Goal: Task Accomplishment & Management: Manage account settings

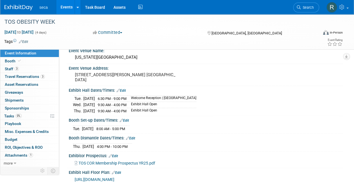
click at [69, 7] on link "Events" at bounding box center [66, 7] width 21 height 14
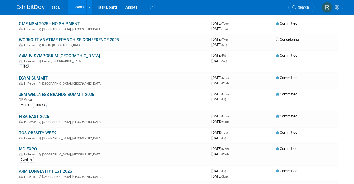
scroll to position [185, 0]
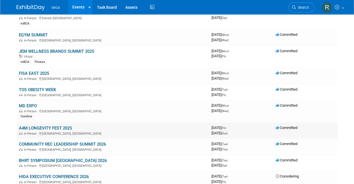
click at [56, 126] on link "A4M LONGEVITY FEST 2025" at bounding box center [45, 127] width 53 height 5
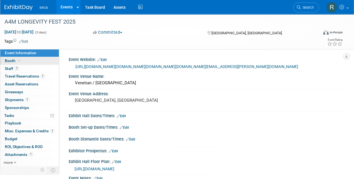
click at [28, 62] on link "Booth" at bounding box center [29, 61] width 59 height 8
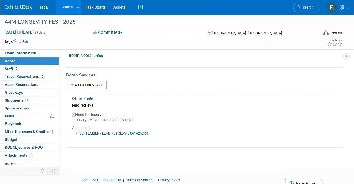
scroll to position [64, 0]
click at [92, 98] on link "Edit" at bounding box center [88, 98] width 9 height 4
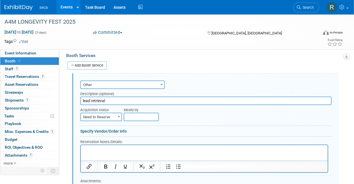
scroll to position [84, 0]
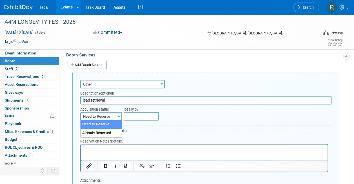
click at [108, 112] on span "Need to Reserve" at bounding box center [101, 116] width 41 height 8
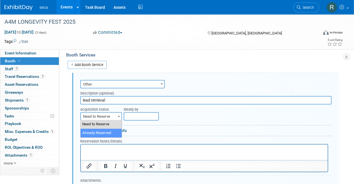
select select "2"
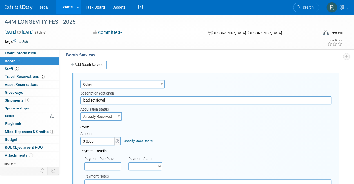
click at [109, 138] on input "$ 0.00" at bounding box center [97, 141] width 35 height 8
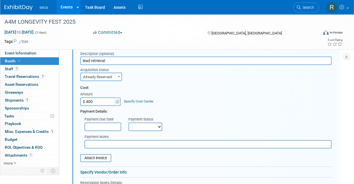
type input "$ 400.00"
click at [146, 127] on select "Not Paid Yet Partially Paid Paid in Full" at bounding box center [145, 126] width 34 height 8
select select "1"
click at [128, 122] on select "Not Paid Yet Partially Paid Paid in Full" at bounding box center [145, 126] width 34 height 8
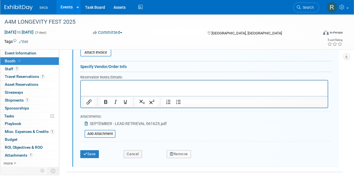
scroll to position [229, 0]
click at [92, 151] on button "Save" at bounding box center [89, 153] width 19 height 8
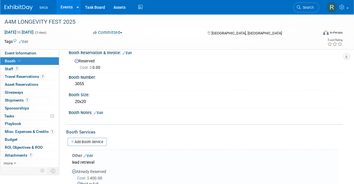
scroll to position [0, 0]
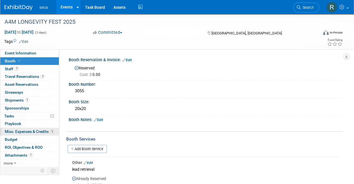
click at [34, 132] on span "Misc. Expenses & Credits 1" at bounding box center [30, 131] width 50 height 5
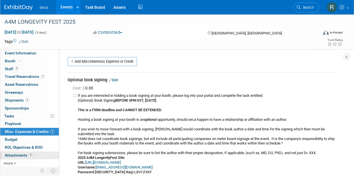
click at [43, 151] on link "1 Attachments 1" at bounding box center [29, 155] width 59 height 8
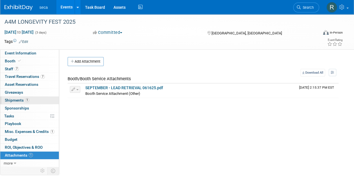
click at [40, 96] on link "1 Shipments 1" at bounding box center [29, 100] width 59 height 8
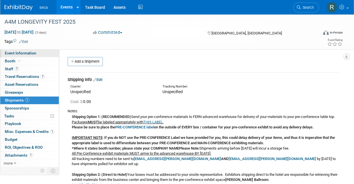
click at [35, 53] on link "Event Information" at bounding box center [29, 53] width 59 height 8
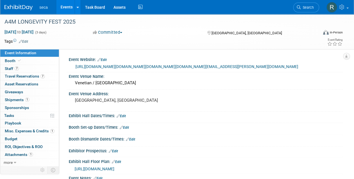
click at [67, 8] on link "Events" at bounding box center [66, 7] width 21 height 14
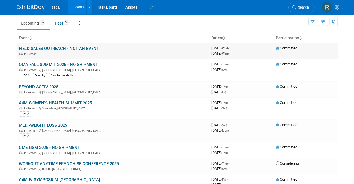
scroll to position [19, 0]
click at [64, 21] on link "Past 56" at bounding box center [62, 22] width 23 height 11
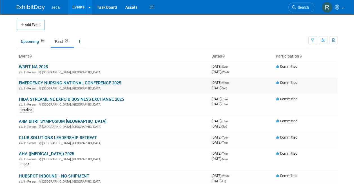
click at [74, 83] on link "EMERGENCY NURSING NATIONAL CONFERENCE 2025" at bounding box center [70, 82] width 102 height 5
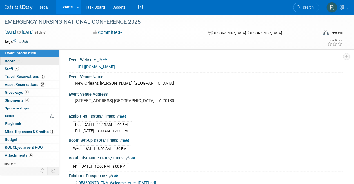
click at [26, 64] on link "Booth" at bounding box center [29, 61] width 59 height 8
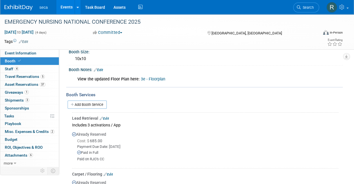
scroll to position [50, 0]
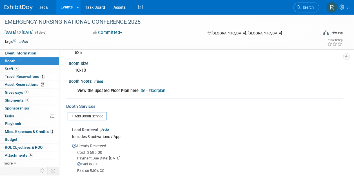
click at [68, 7] on link "Events" at bounding box center [66, 7] width 21 height 14
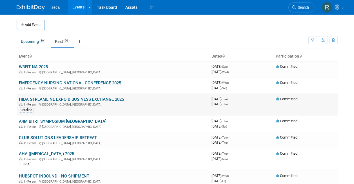
click at [49, 97] on link "HIDA STREAMLINE EXPO & BUSINESS EXCHANGE 2025" at bounding box center [71, 99] width 105 height 5
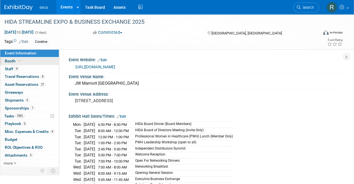
click at [23, 61] on link "Booth" at bounding box center [29, 61] width 59 height 8
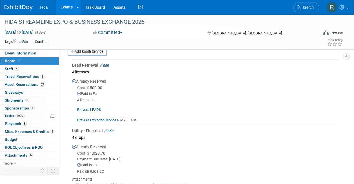
scroll to position [90, 0]
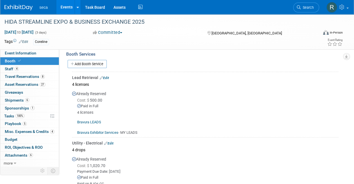
click at [69, 6] on link "Events" at bounding box center [66, 7] width 21 height 14
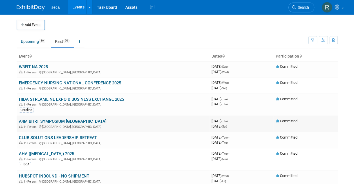
click at [73, 120] on link "A4M BHRT SYMPOSIUM [GEOGRAPHIC_DATA]" at bounding box center [63, 121] width 88 height 5
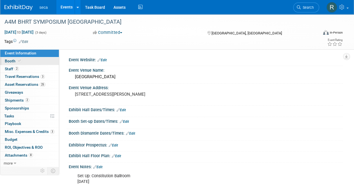
click at [35, 61] on link "Booth" at bounding box center [29, 61] width 59 height 8
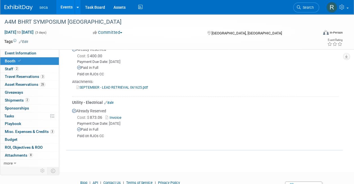
scroll to position [141, 0]
click at [66, 9] on link "Events" at bounding box center [66, 7] width 21 height 14
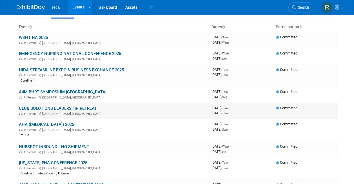
scroll to position [39, 0]
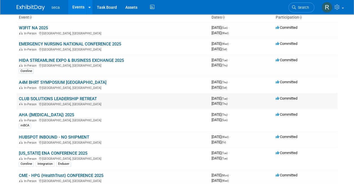
click at [70, 96] on link "CLUB SOLUTIONS LEADERSHIP RETREAT" at bounding box center [58, 98] width 78 height 5
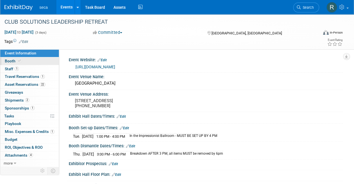
click at [24, 62] on link "Booth" at bounding box center [29, 61] width 59 height 8
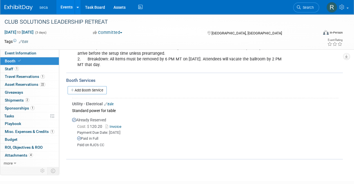
scroll to position [127, 0]
click at [63, 9] on link "Events" at bounding box center [66, 7] width 21 height 14
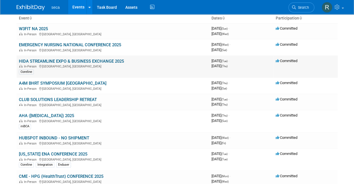
scroll to position [38, 0]
click at [62, 113] on link "AHA ([MEDICAL_DATA]) 2025" at bounding box center [46, 115] width 55 height 5
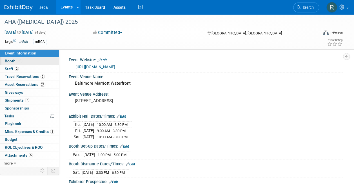
click at [34, 59] on link "Booth" at bounding box center [29, 61] width 59 height 8
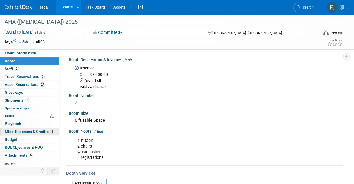
click at [38, 129] on span "Misc. Expenses & Credits 3" at bounding box center [30, 131] width 50 height 5
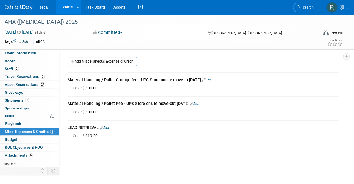
click at [68, 9] on link "Events" at bounding box center [66, 7] width 21 height 14
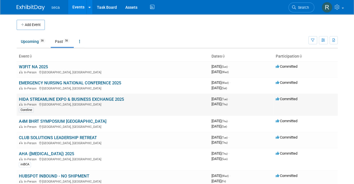
click at [57, 97] on link "HIDA STREAMLINE EXPO & BUSINESS EXCHANGE 2025" at bounding box center [71, 99] width 105 height 5
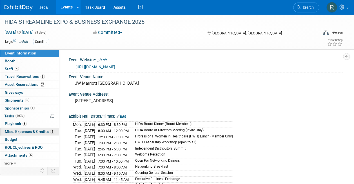
click at [38, 129] on span "Misc. Expenses & Credits 4" at bounding box center [30, 131] width 50 height 5
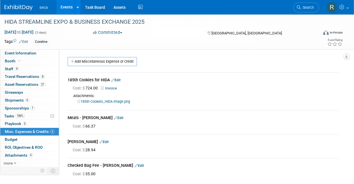
click at [65, 8] on link "Events" at bounding box center [66, 7] width 21 height 14
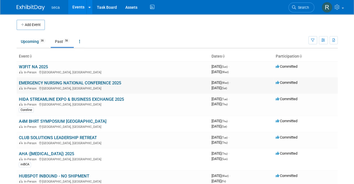
click at [55, 82] on link "EMERGENCY NURSING NATIONAL CONFERENCE 2025" at bounding box center [70, 82] width 102 height 5
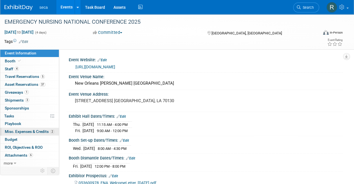
click at [34, 130] on span "Misc. Expenses & Credits 2" at bounding box center [30, 131] width 50 height 5
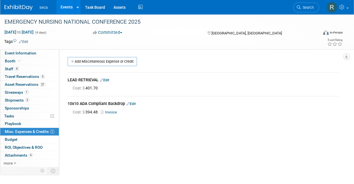
click at [70, 8] on link "Events" at bounding box center [66, 7] width 21 height 14
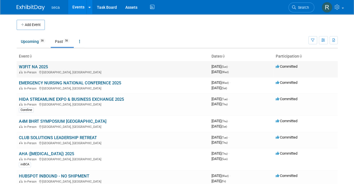
click at [43, 64] on link "W3FIT NA 2025" at bounding box center [33, 66] width 29 height 5
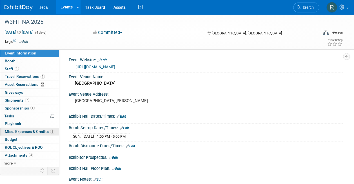
click at [31, 131] on span "Misc. Expenses & Credits 1" at bounding box center [30, 131] width 50 height 5
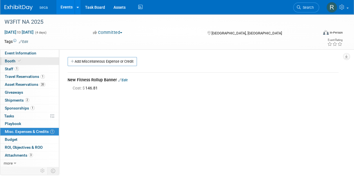
click at [29, 62] on link "Booth" at bounding box center [29, 61] width 59 height 8
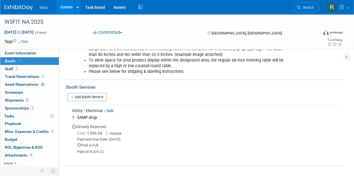
scroll to position [137, 0]
click at [69, 7] on link "Events" at bounding box center [66, 7] width 21 height 14
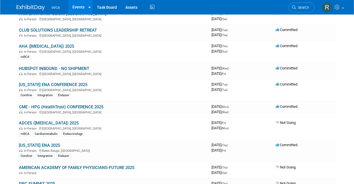
scroll to position [108, 0]
click at [79, 104] on link "CME - HPG (HealthTrust) CONFERENCE 2025" at bounding box center [61, 106] width 84 height 5
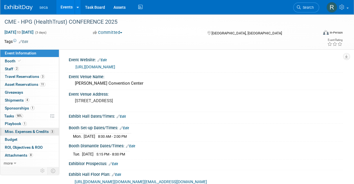
click at [26, 130] on span "Misc. Expenses & Credits 3" at bounding box center [30, 131] width 50 height 5
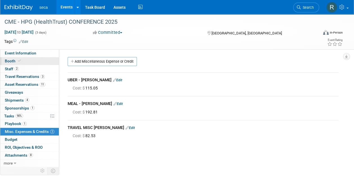
click at [32, 61] on link "Booth" at bounding box center [29, 61] width 59 height 8
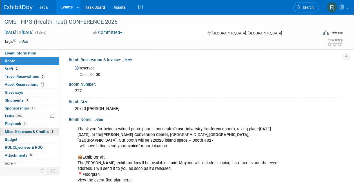
click at [30, 130] on span "Misc. Expenses & Credits 3" at bounding box center [30, 131] width 50 height 5
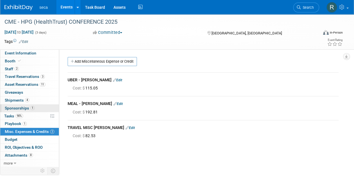
click at [31, 109] on span "Sponsorships 1" at bounding box center [20, 108] width 30 height 5
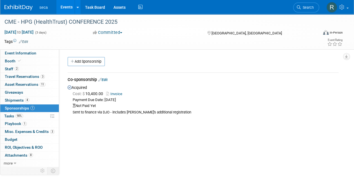
click at [71, 9] on link "Events" at bounding box center [66, 7] width 21 height 14
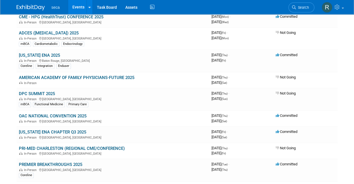
scroll to position [197, 0]
click at [74, 113] on link "OAC NATIONAL CONVENTION 2025" at bounding box center [53, 115] width 68 height 5
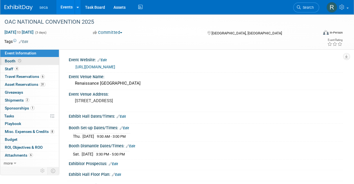
click at [33, 62] on link "Booth" at bounding box center [29, 61] width 59 height 8
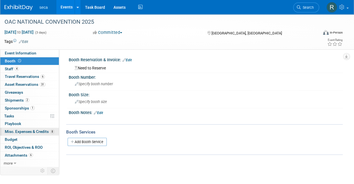
click at [32, 129] on span "Misc. Expenses & Credits 8" at bounding box center [30, 131] width 50 height 5
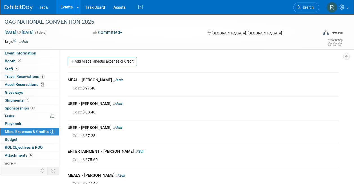
click at [68, 8] on link "Events" at bounding box center [66, 7] width 21 height 14
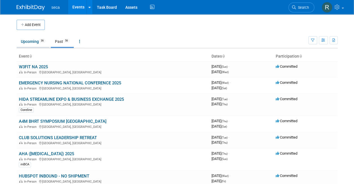
click at [40, 42] on link "Upcoming 36" at bounding box center [33, 41] width 33 height 11
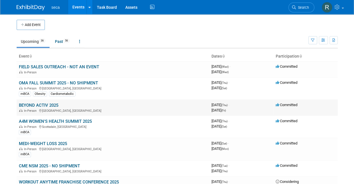
click at [48, 104] on link "BEYOND ACTIV 2025" at bounding box center [38, 104] width 39 height 5
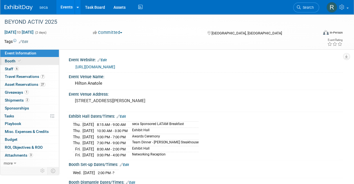
click at [35, 60] on link "Booth" at bounding box center [29, 61] width 59 height 8
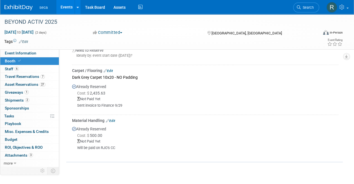
scroll to position [203, 0]
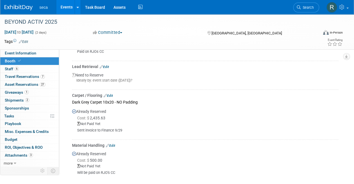
click at [65, 9] on link "Events" at bounding box center [66, 7] width 21 height 14
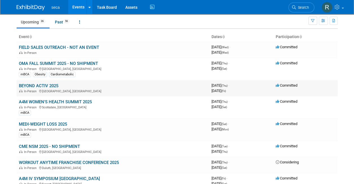
scroll to position [20, 0]
click at [86, 99] on link "A4M WOMEN'S HEALTH SUMMIT 2025" at bounding box center [55, 101] width 73 height 5
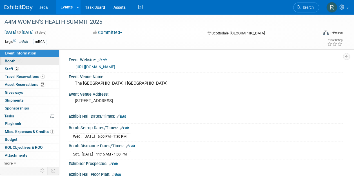
click at [30, 62] on link "Booth" at bounding box center [29, 61] width 59 height 8
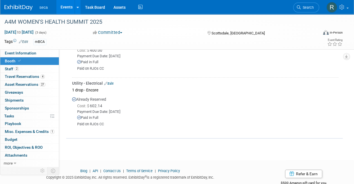
scroll to position [147, 0]
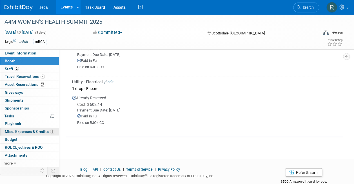
click at [40, 129] on span "Misc. Expenses & Credits 1" at bounding box center [30, 131] width 50 height 5
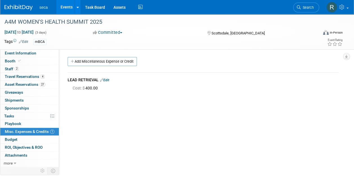
click at [68, 8] on link "Events" at bounding box center [66, 7] width 21 height 14
